Goal: Transaction & Acquisition: Purchase product/service

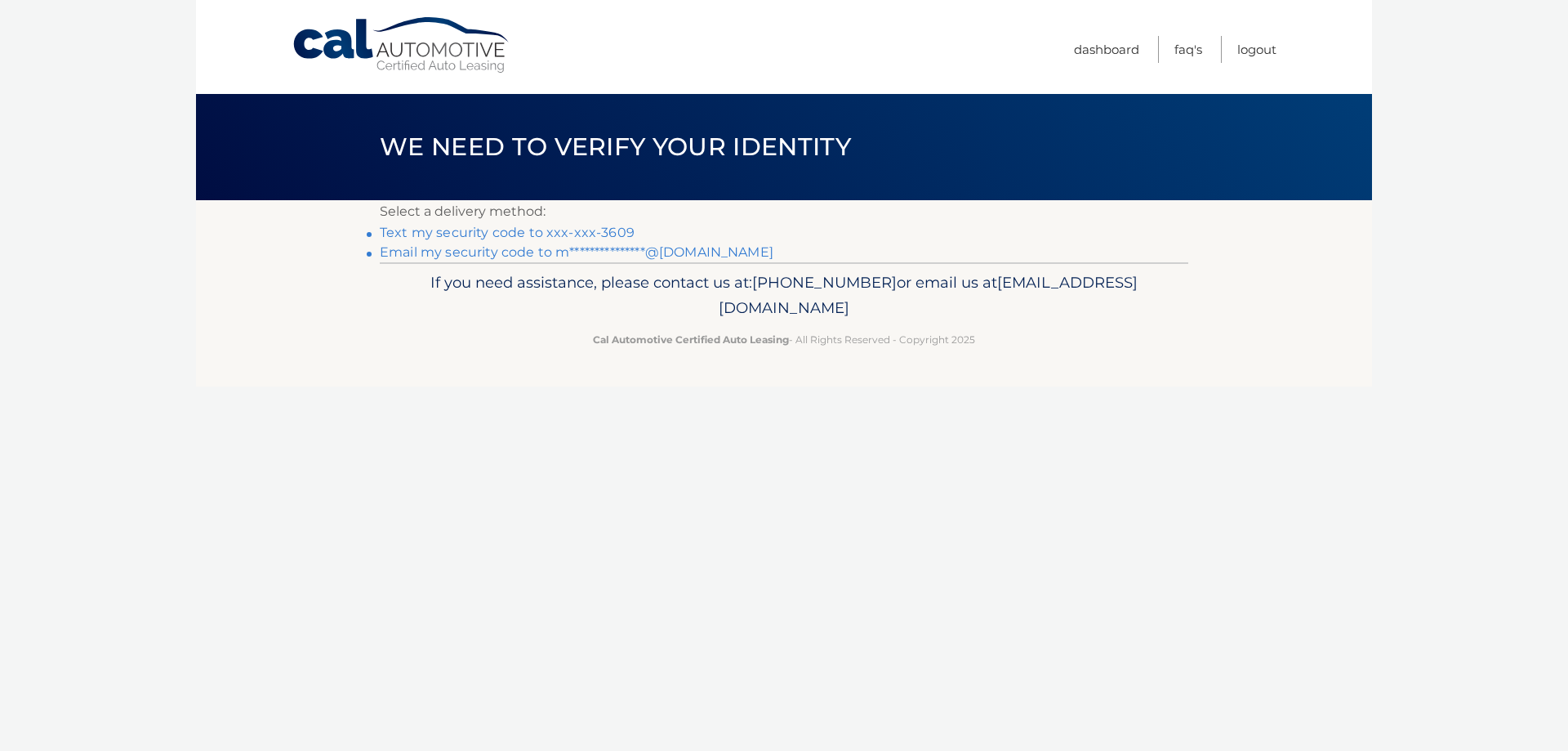
click at [425, 232] on link "Text my security code to xxx-xxx-3609" at bounding box center [507, 232] width 255 height 16
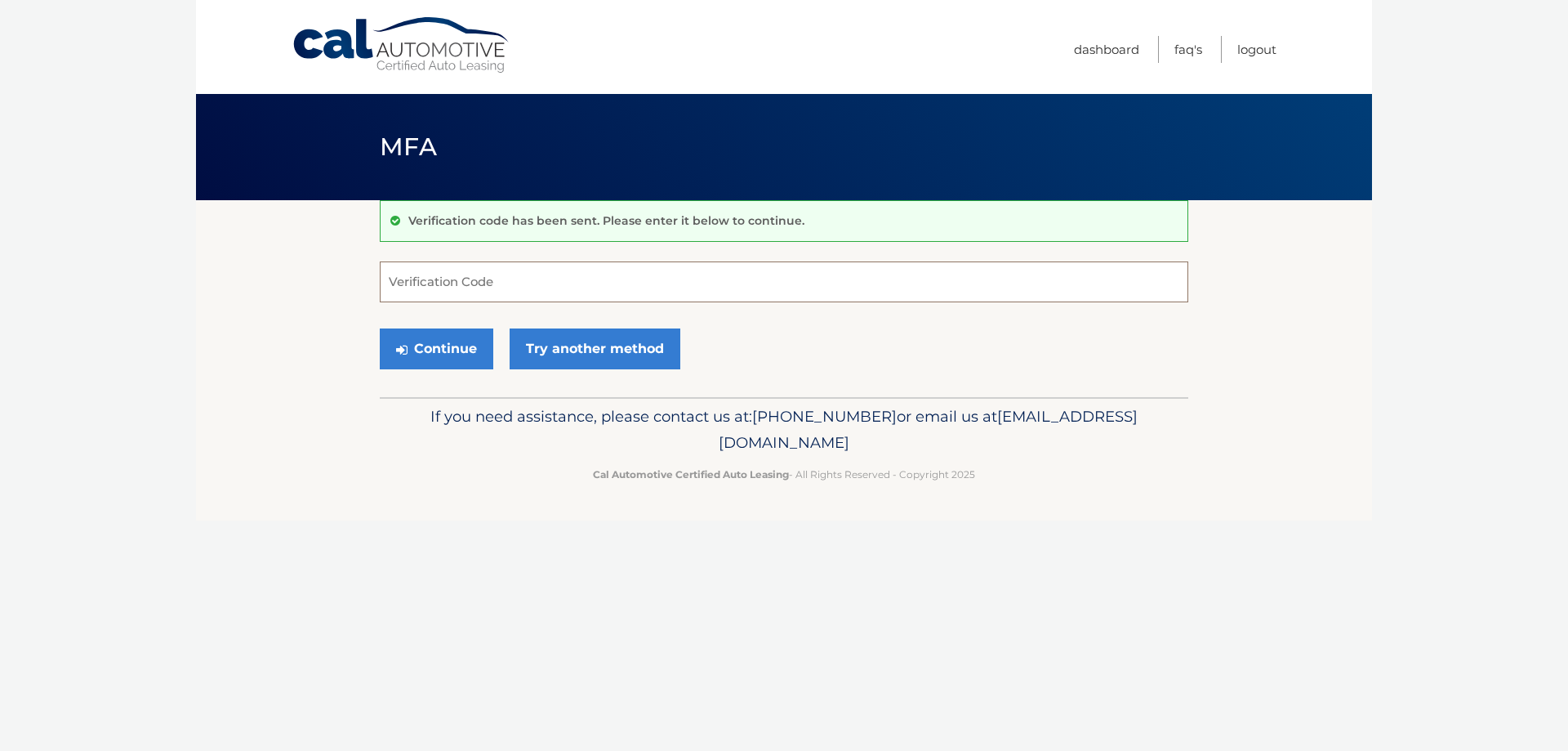
click at [450, 280] on input "Verification Code" at bounding box center [784, 281] width 808 height 41
type input "007240"
click at [423, 352] on button "Continue" at bounding box center [437, 348] width 113 height 41
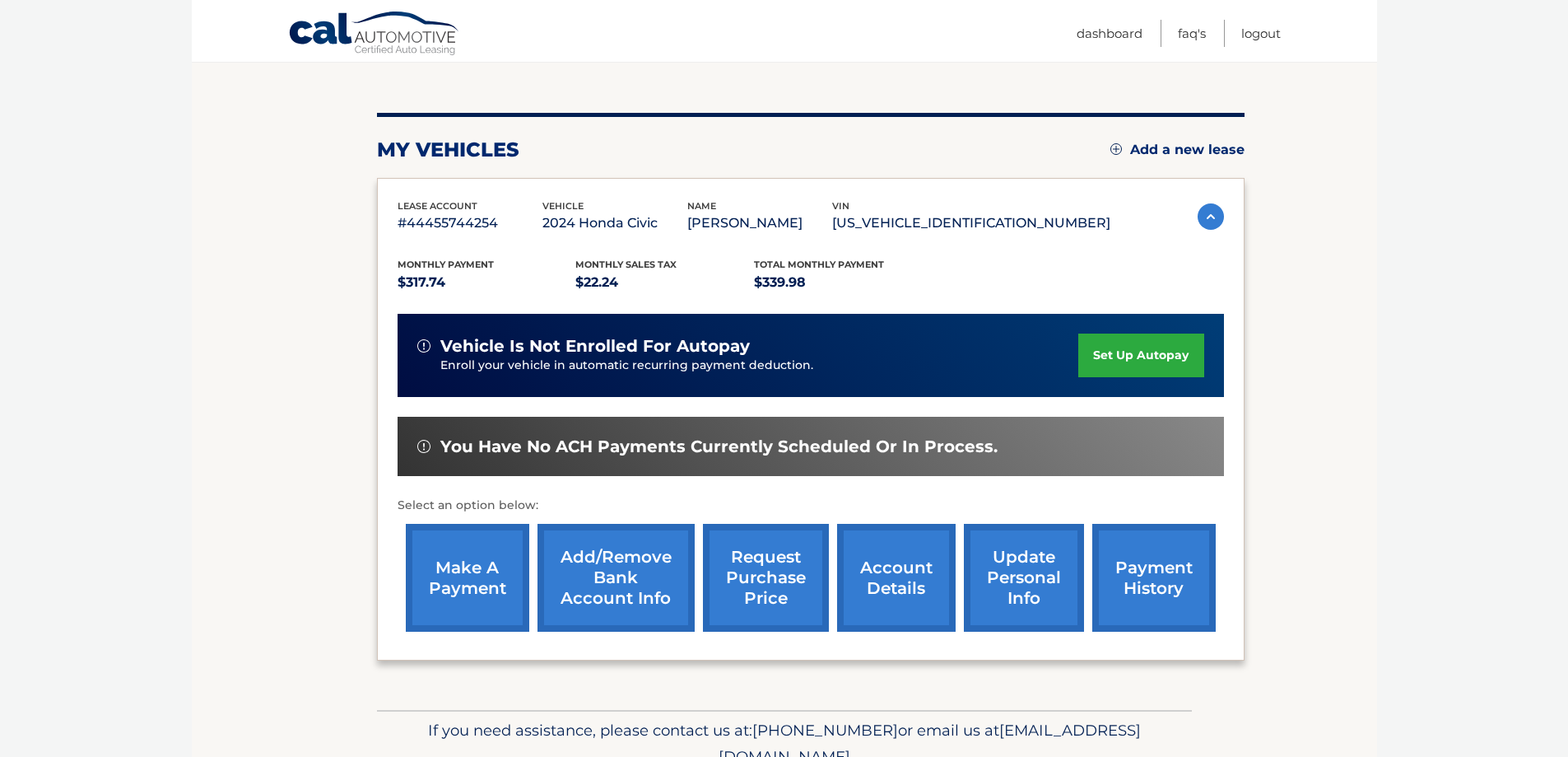
scroll to position [241, 0]
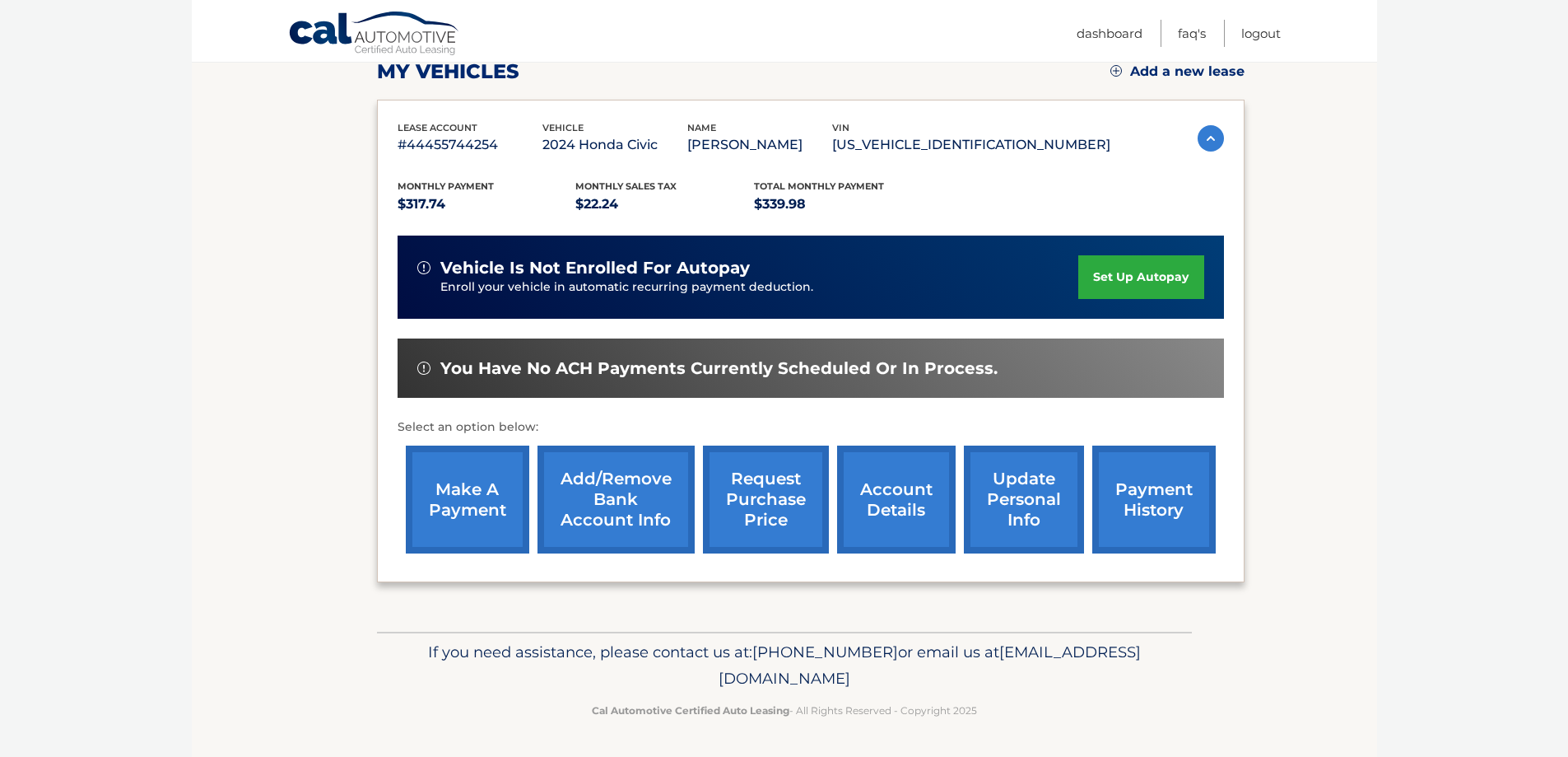
click at [458, 509] on link "make a payment" at bounding box center [467, 499] width 123 height 108
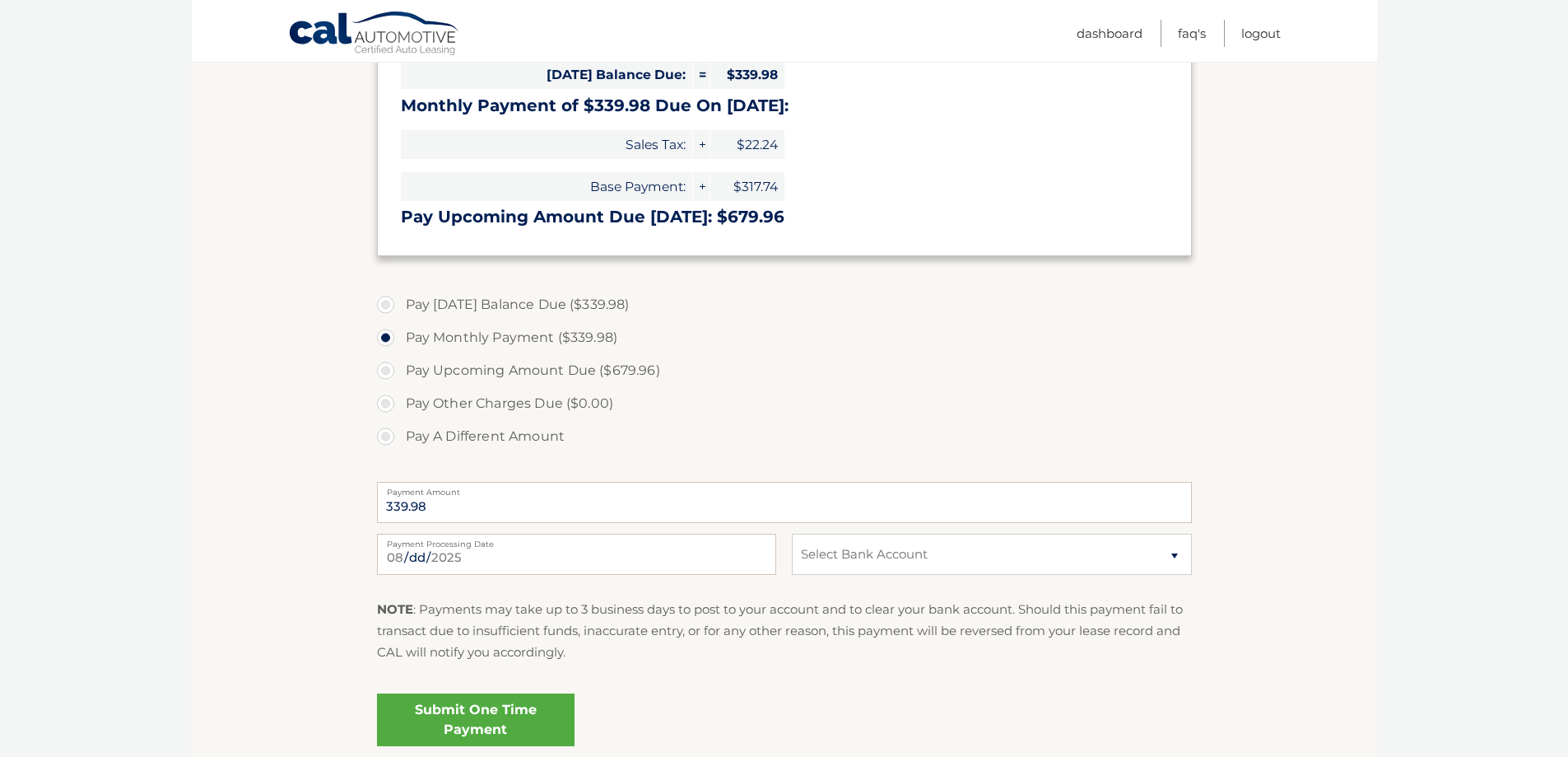
scroll to position [412, 0]
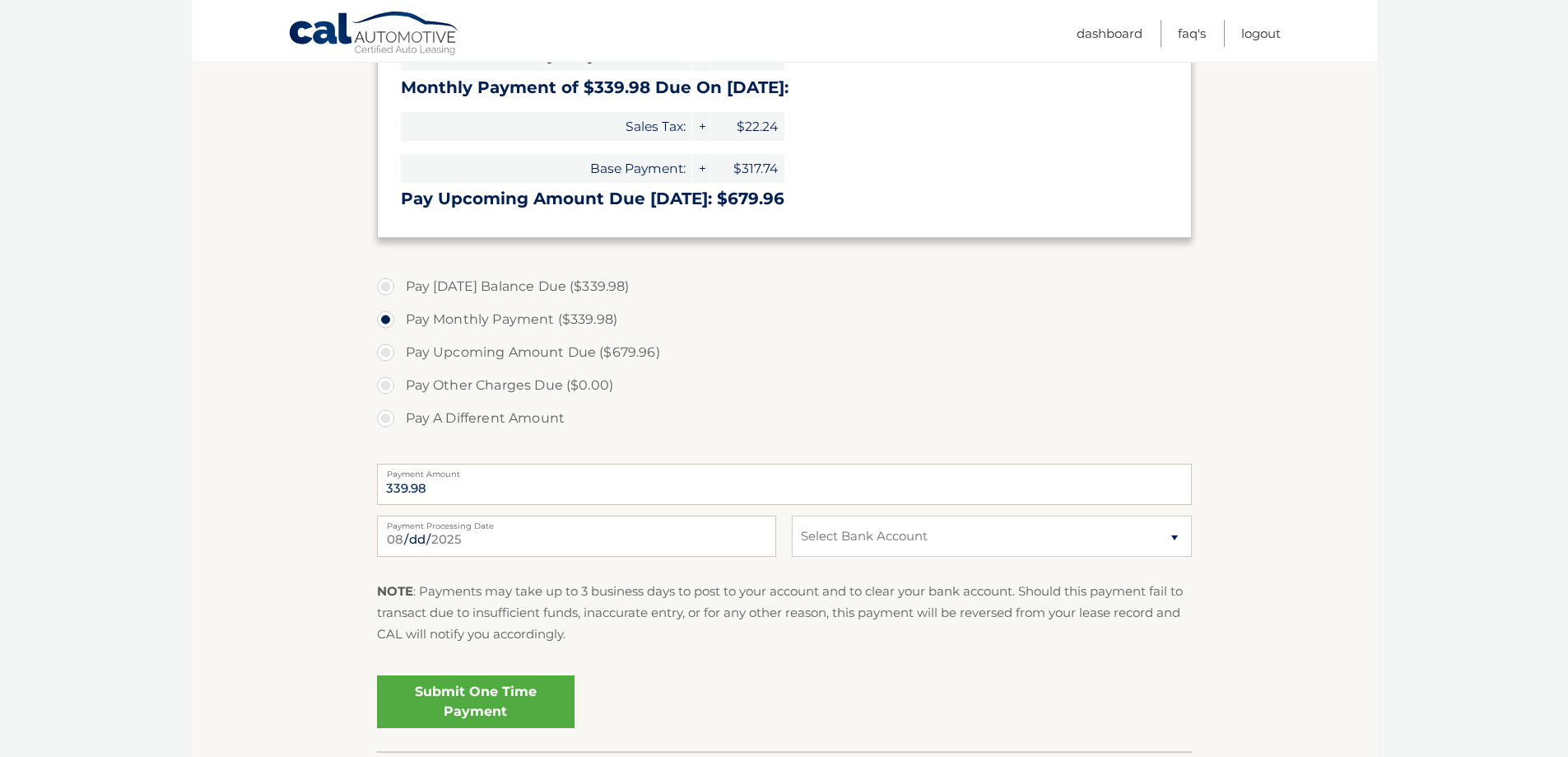
click at [486, 697] on link "Submit One Time Payment" at bounding box center [475, 702] width 198 height 53
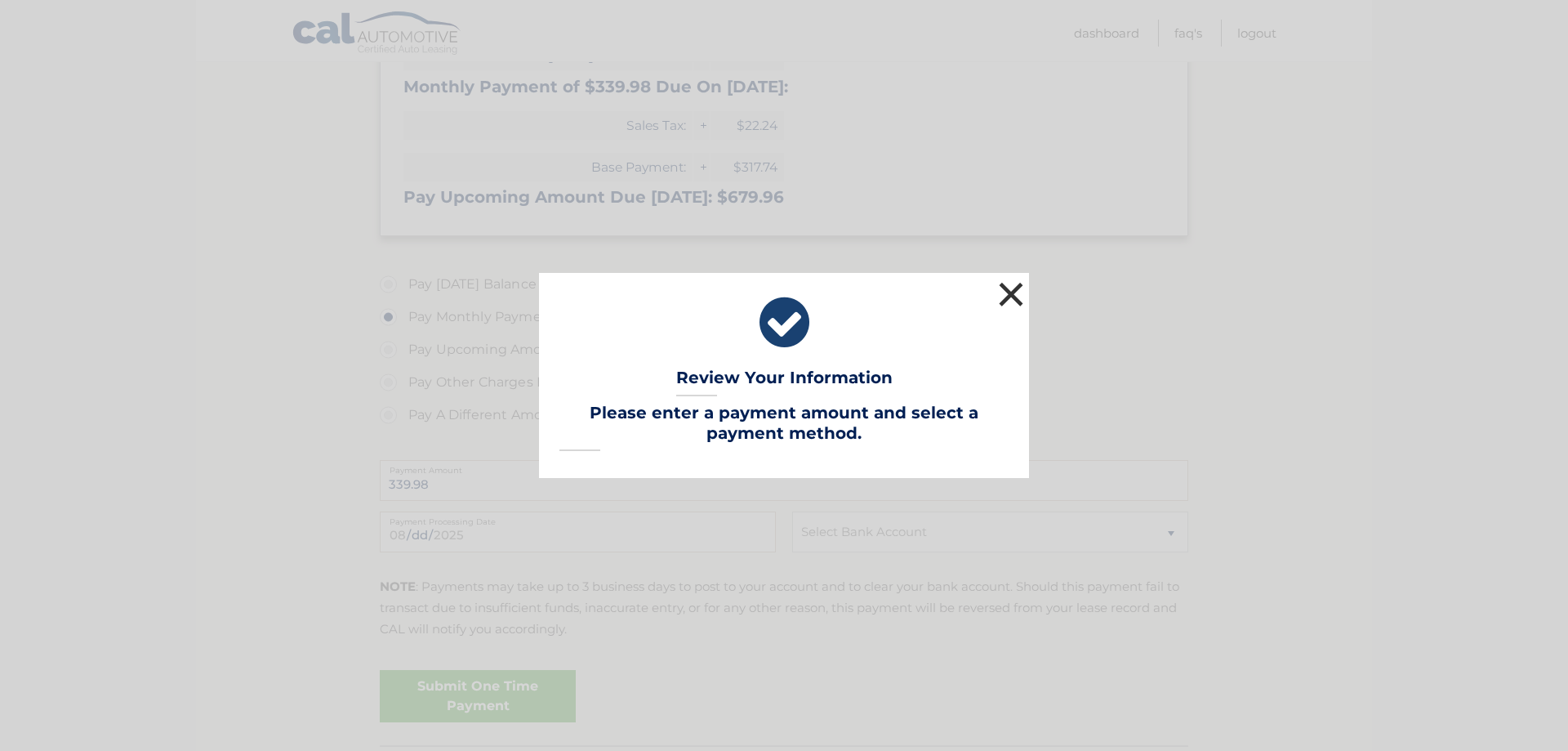
click at [1010, 293] on button "×" at bounding box center [1010, 293] width 32 height 32
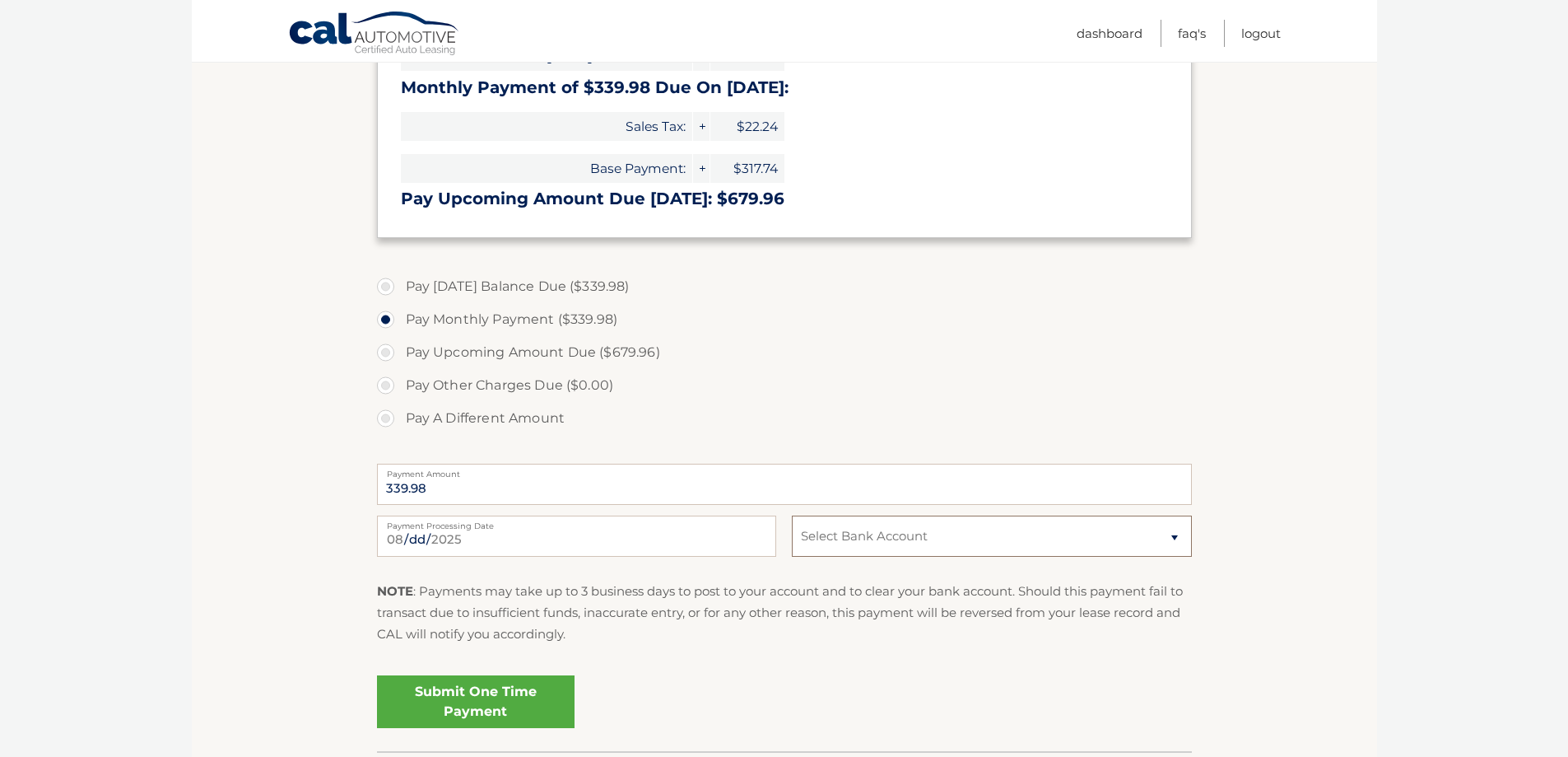
click at [1173, 540] on select "Select Bank Account Checking CAPITAL ONE N.A. *****7992 Checking JPMORGAN CHASE…" at bounding box center [992, 536] width 399 height 41
select select "M2Q3NTg3NjItMmFhMi00ZjNlLTlmMjctYWY1NWRiOWQzNTc1"
click at [792, 516] on select "Select Bank Account Checking CAPITAL ONE N.A. *****7992 Checking JPMORGAN CHASE…" at bounding box center [992, 536] width 399 height 41
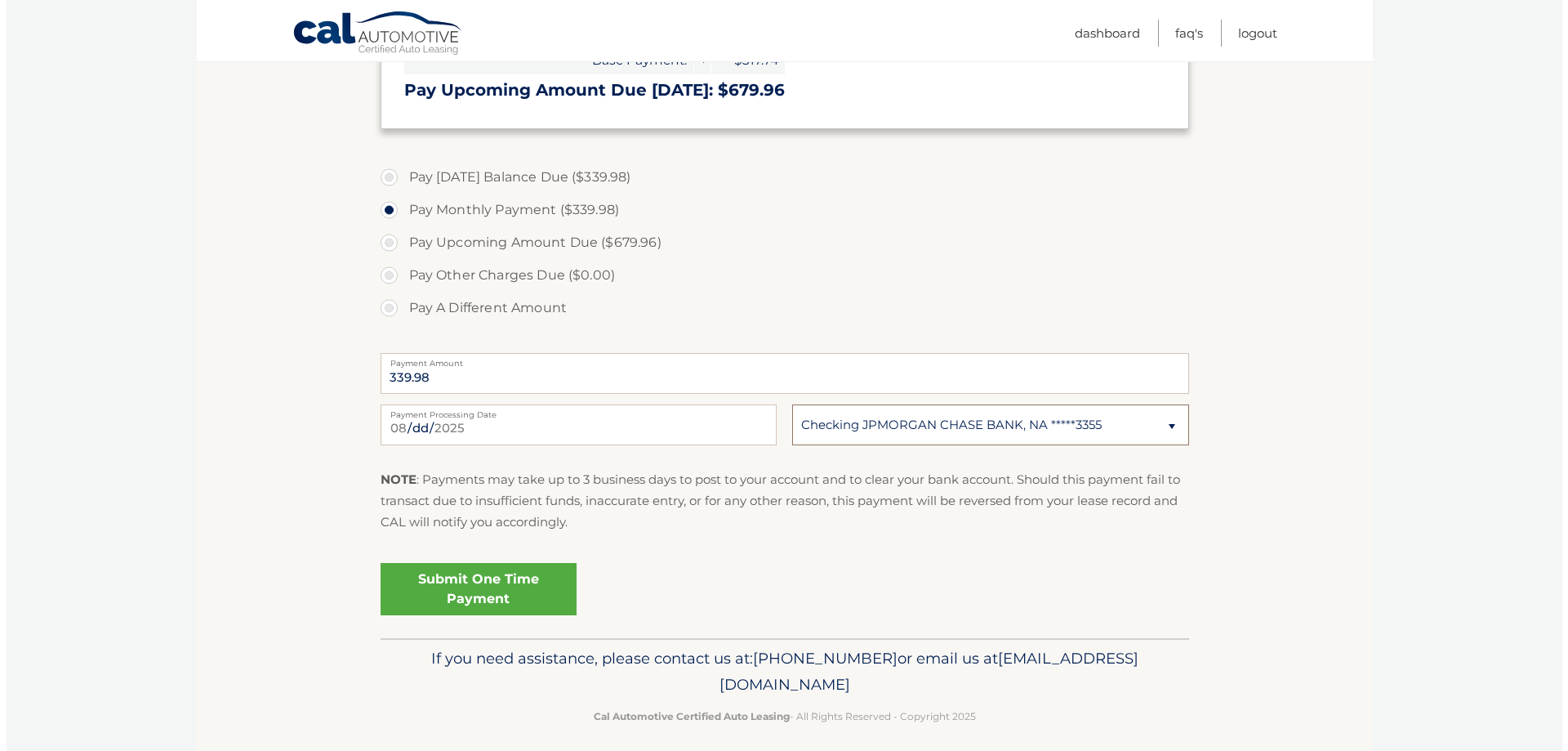
scroll to position [527, 0]
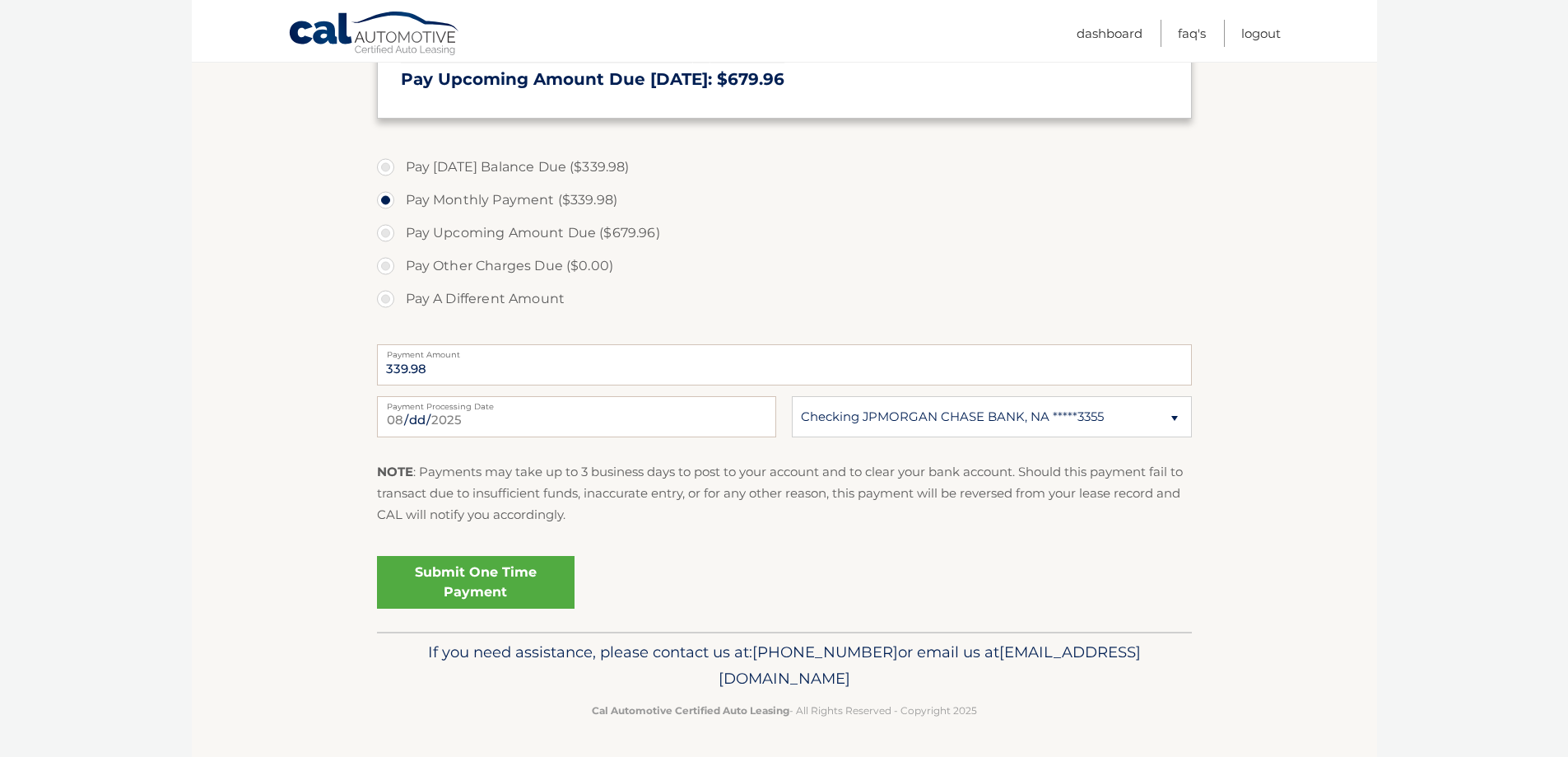
click at [461, 584] on link "Submit One Time Payment" at bounding box center [475, 582] width 198 height 53
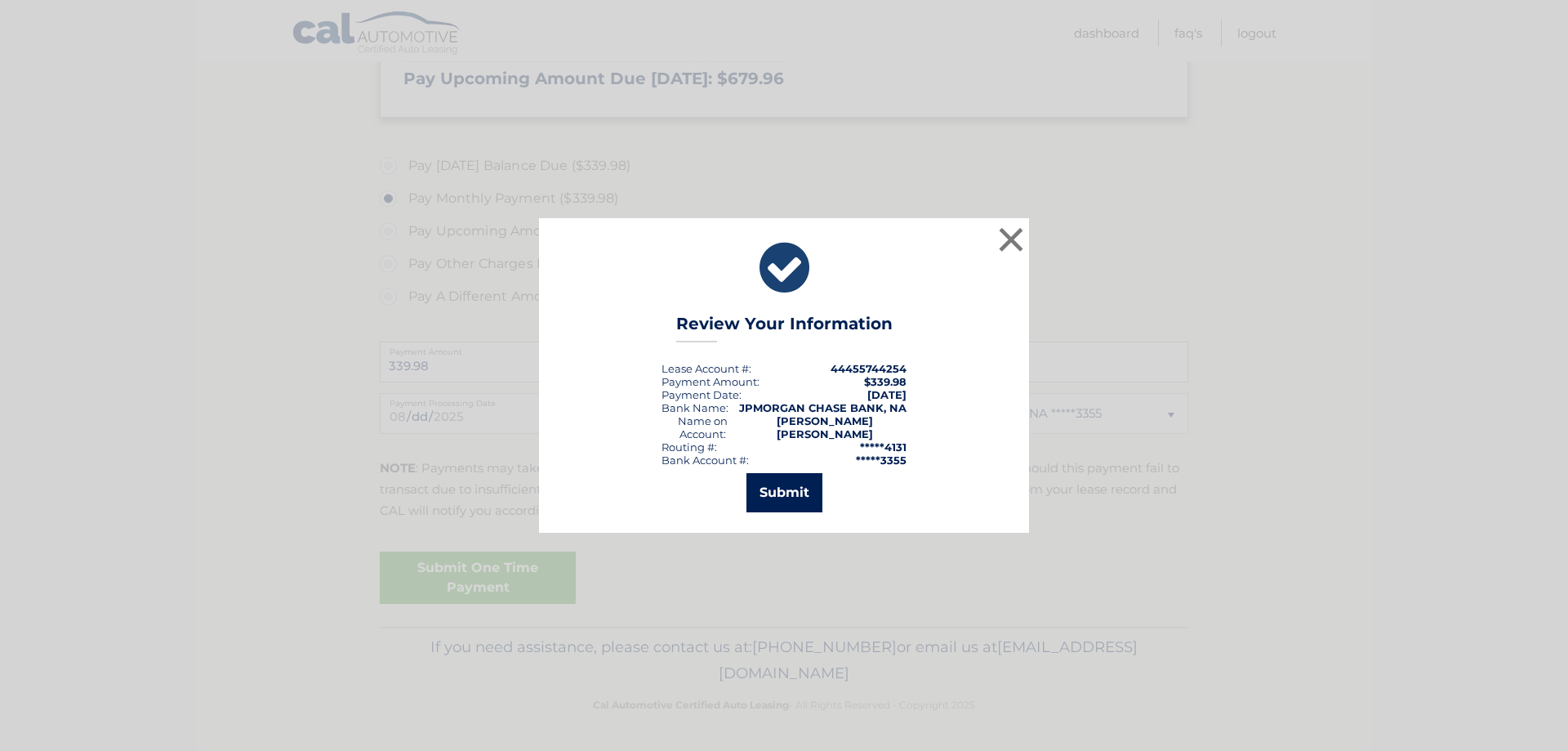
click at [782, 489] on button "Submit" at bounding box center [784, 493] width 76 height 39
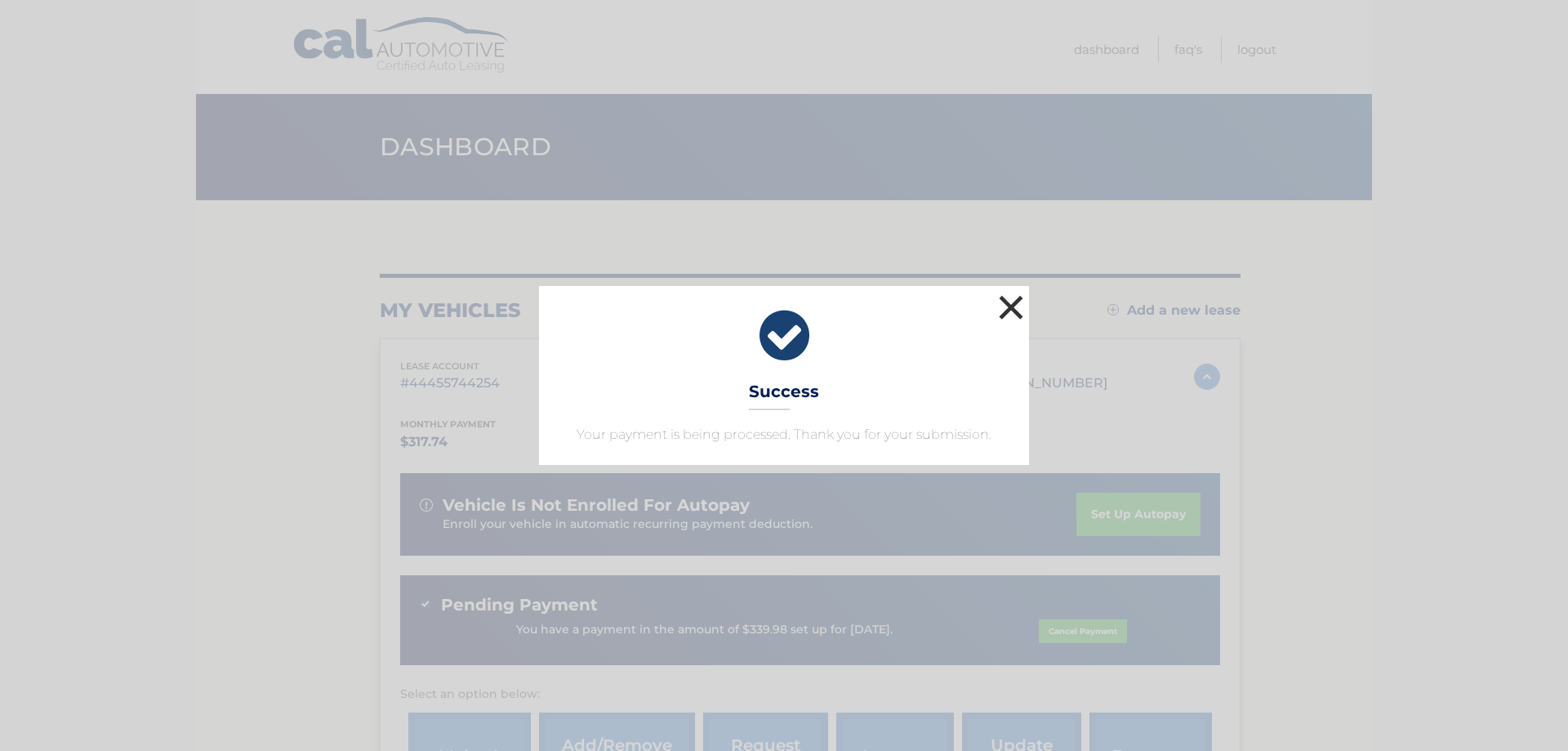
click at [1007, 303] on button "×" at bounding box center [1010, 307] width 32 height 32
